Goal: Task Accomplishment & Management: Manage account settings

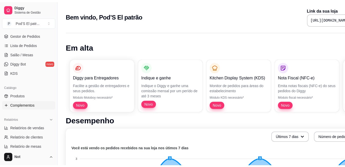
scroll to position [77, 0]
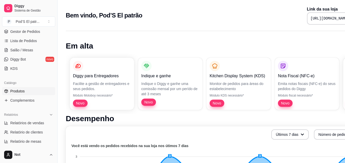
click at [22, 95] on ul "Produtos Complementos" at bounding box center [28, 95] width 53 height 17
click at [30, 88] on link "Produtos" at bounding box center [28, 91] width 53 height 8
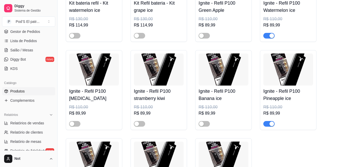
scroll to position [1001, 0]
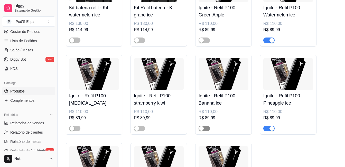
click at [201, 131] on div "button" at bounding box center [201, 128] width 5 height 5
click at [134, 131] on span "button" at bounding box center [139, 129] width 11 height 6
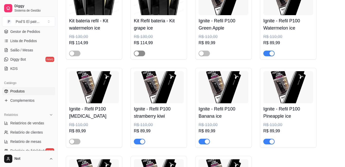
scroll to position [976, 0]
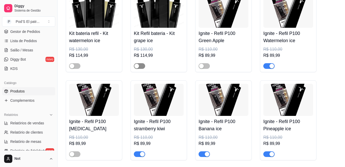
click at [137, 68] on div "button" at bounding box center [136, 66] width 5 height 5
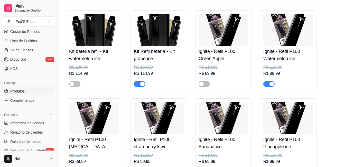
scroll to position [950, 0]
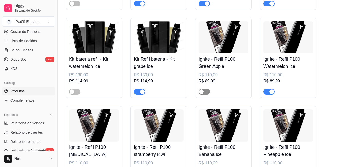
click at [199, 94] on div "button" at bounding box center [201, 91] width 5 height 5
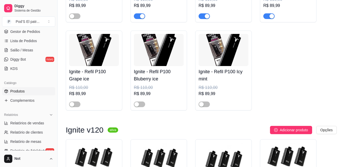
scroll to position [1130, 0]
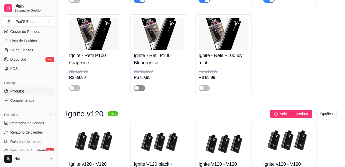
click at [138, 90] on div "button" at bounding box center [136, 88] width 5 height 5
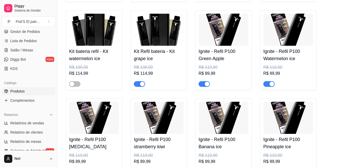
scroll to position [950, 0]
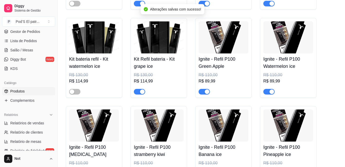
click at [143, 94] on div "button" at bounding box center [142, 91] width 5 height 5
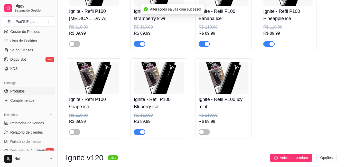
scroll to position [1104, 0]
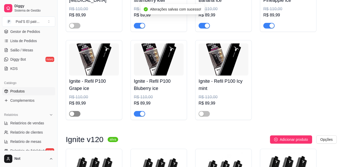
click at [72, 116] on div "button" at bounding box center [72, 113] width 5 height 5
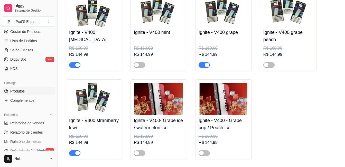
scroll to position [2567, 0]
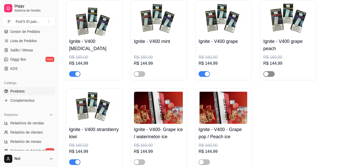
click at [265, 76] on div "button" at bounding box center [266, 74] width 5 height 5
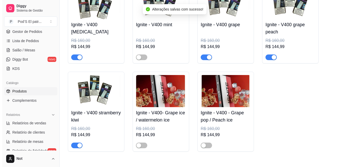
scroll to position [2593, 0]
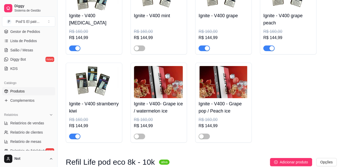
click at [152, 18] on div "Ignite - V400 mint R$ 160,00 R$ 144,99" at bounding box center [159, 30] width 50 height 41
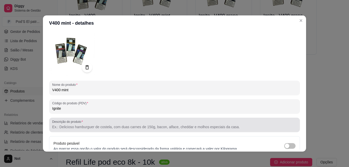
scroll to position [51, 0]
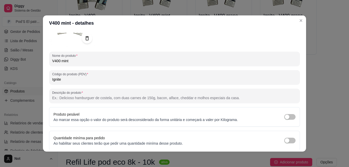
click at [73, 61] on input "V400 mint" at bounding box center [174, 60] width 244 height 5
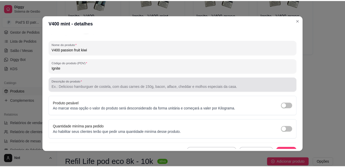
scroll to position [71, 0]
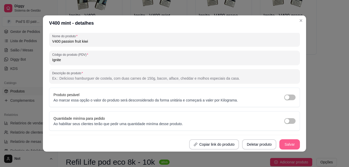
type input "V400 passion fruit kiwi"
click at [281, 142] on button "Salvar" at bounding box center [289, 144] width 20 height 10
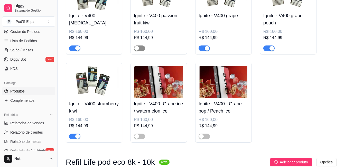
click at [138, 51] on div "button" at bounding box center [136, 48] width 5 height 5
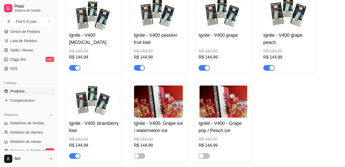
scroll to position [2593, 0]
